Goal: Navigation & Orientation: Go to known website

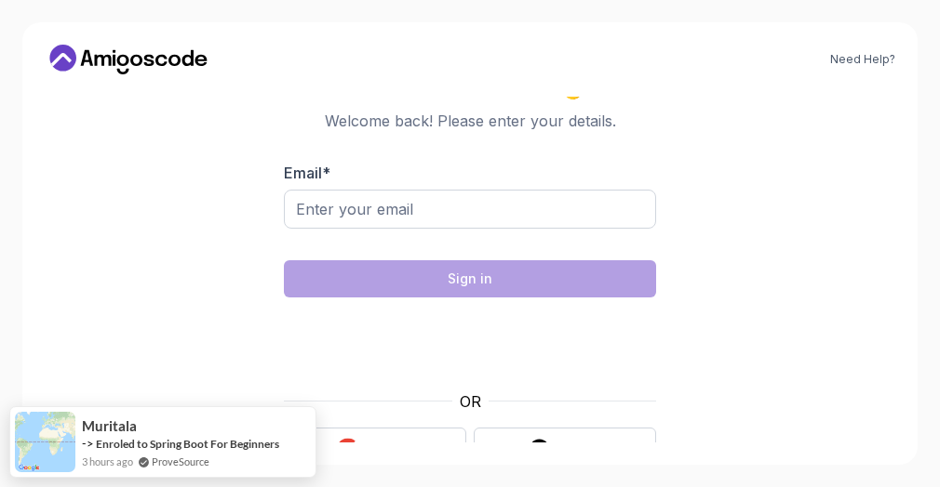
click at [681, 120] on body "Need Help? Welcome Back 👋 Welcome back! Please enter your details. Email * Sign…" at bounding box center [470, 243] width 940 height 487
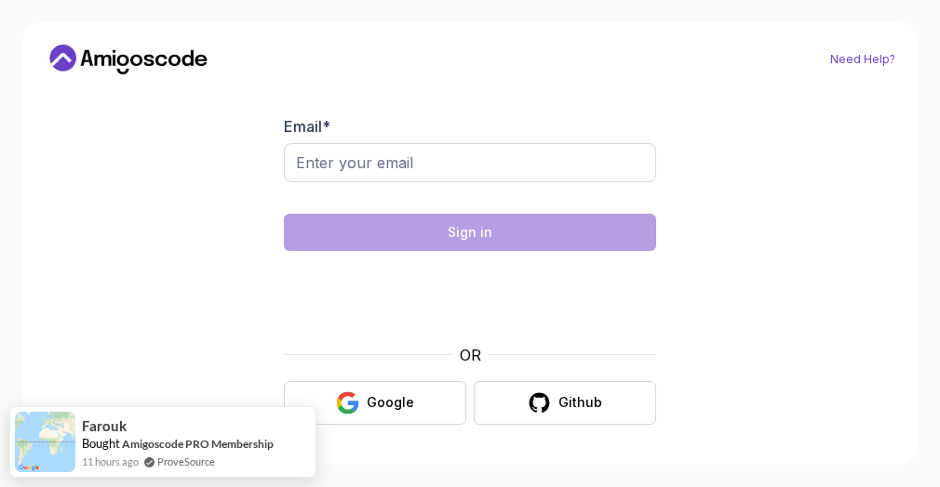
click at [848, 55] on link "Need Help?" at bounding box center [862, 59] width 65 height 15
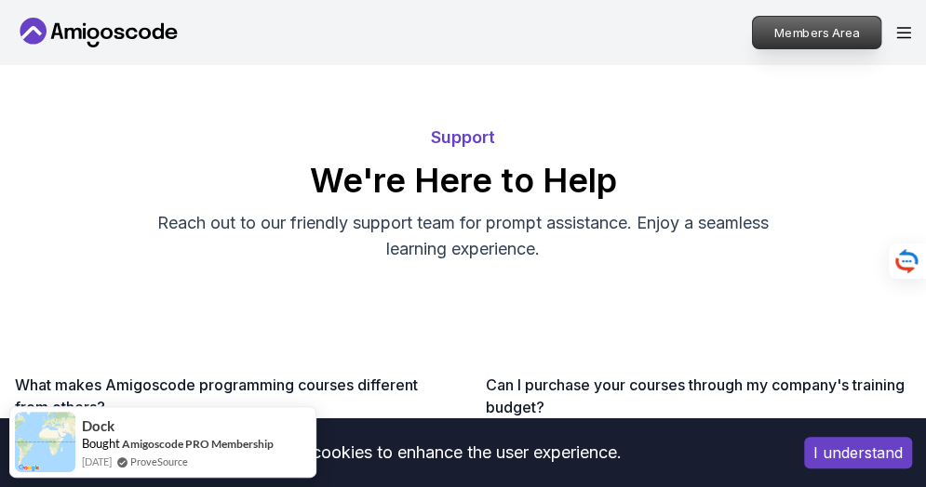
click at [833, 37] on p "Members Area" at bounding box center [817, 33] width 128 height 32
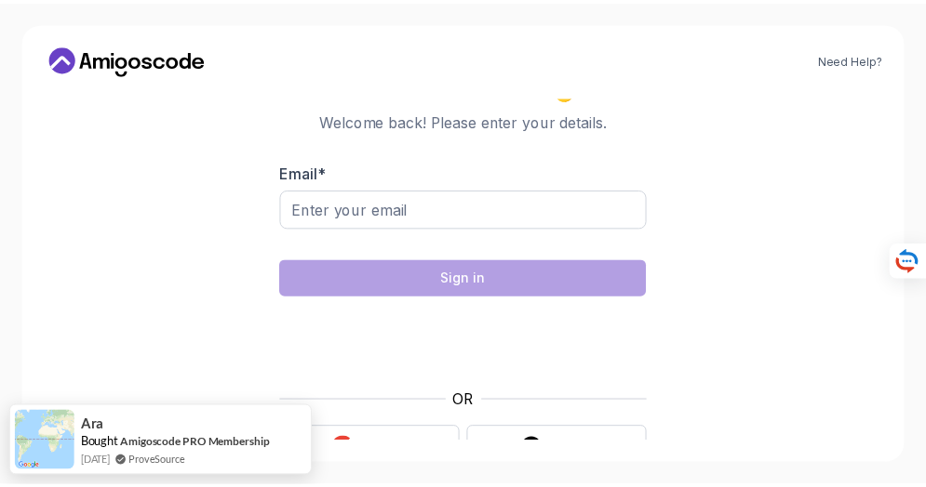
scroll to position [47, 0]
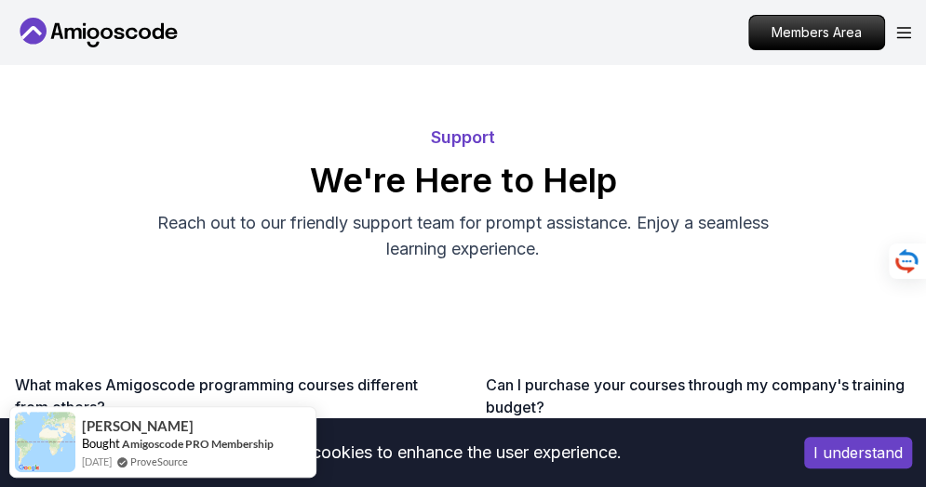
click at [107, 40] on icon at bounding box center [98, 33] width 167 height 30
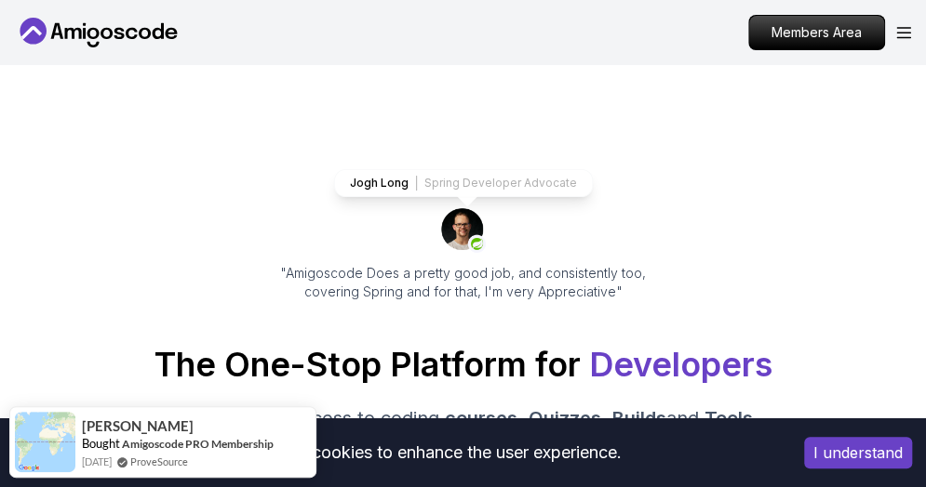
scroll to position [6, 0]
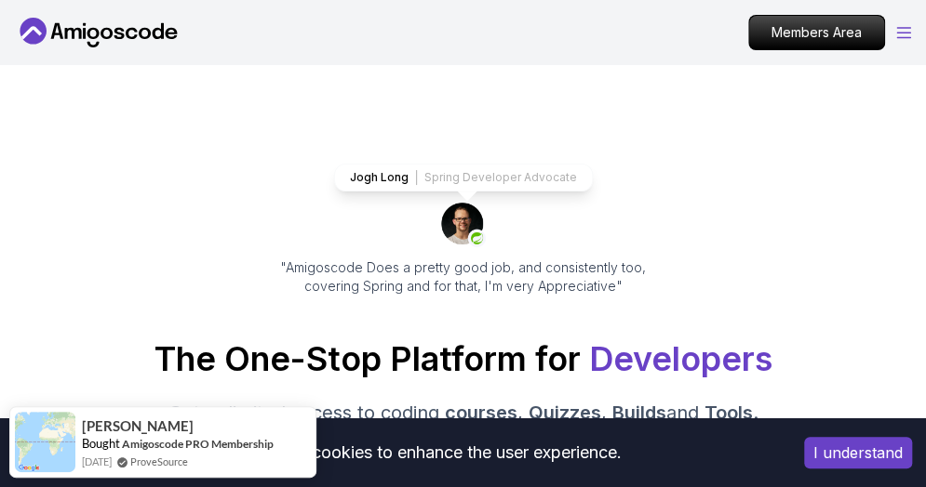
click at [910, 37] on icon "Open Menu" at bounding box center [903, 33] width 13 height 10
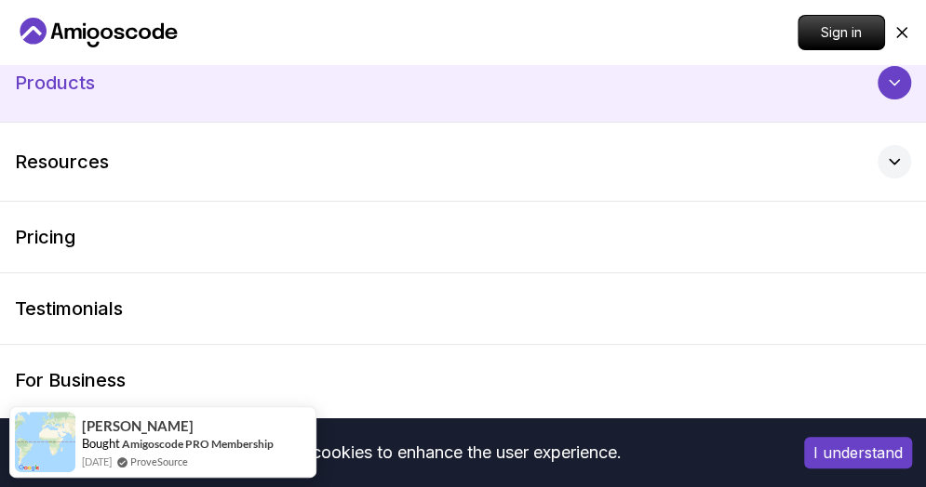
scroll to position [0, 0]
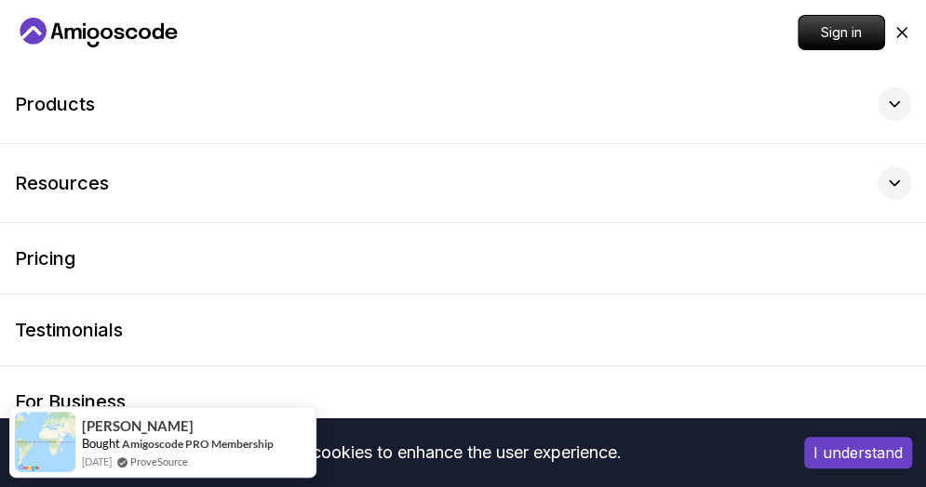
click at [155, 25] on icon "Home page" at bounding box center [98, 33] width 167 height 30
